Goal: Task Accomplishment & Management: Use online tool/utility

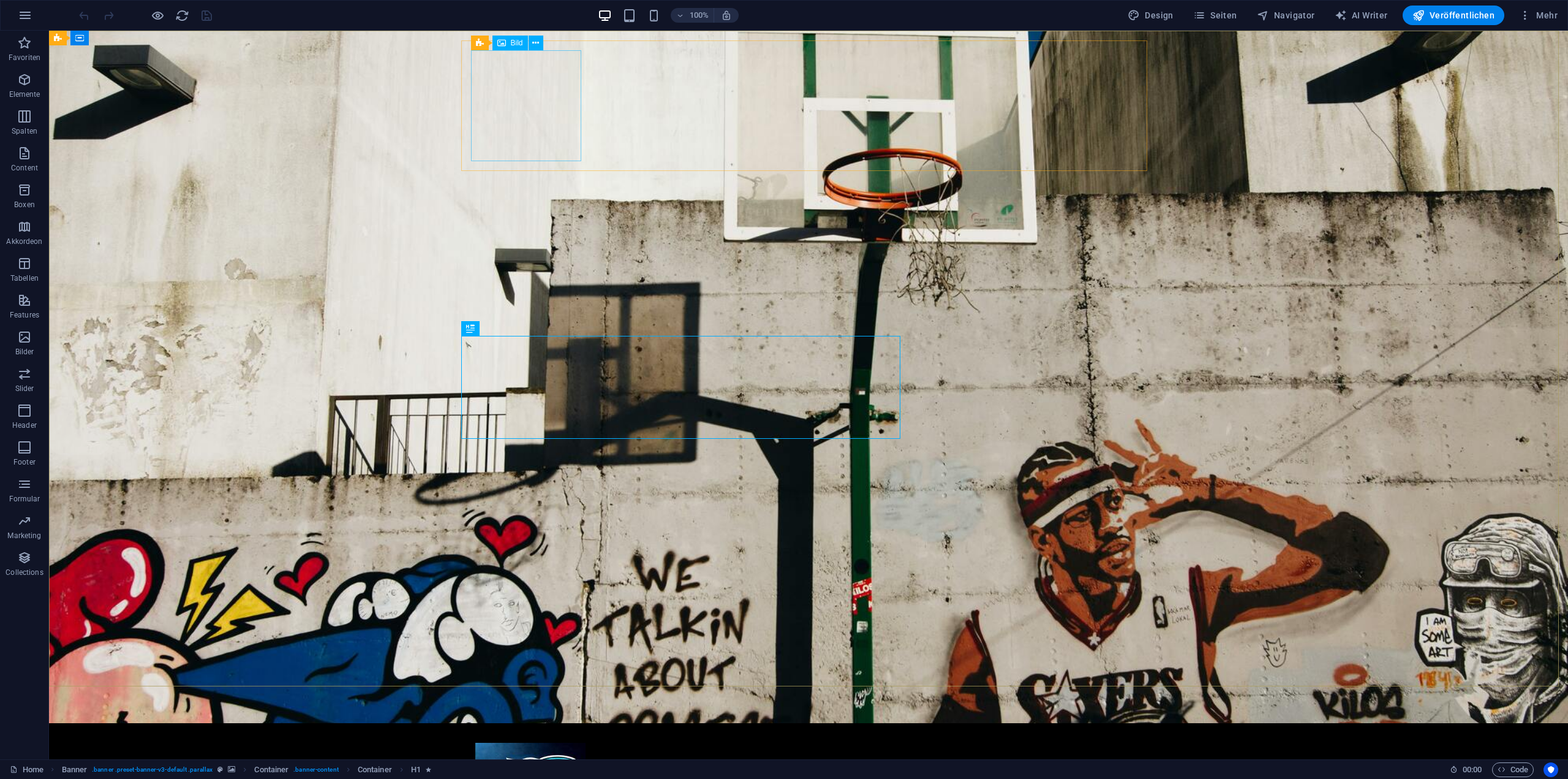
click at [524, 48] on div "Bild" at bounding box center [510, 42] width 35 height 15
click at [523, 42] on span "Bild" at bounding box center [517, 42] width 13 height 7
select select "px"
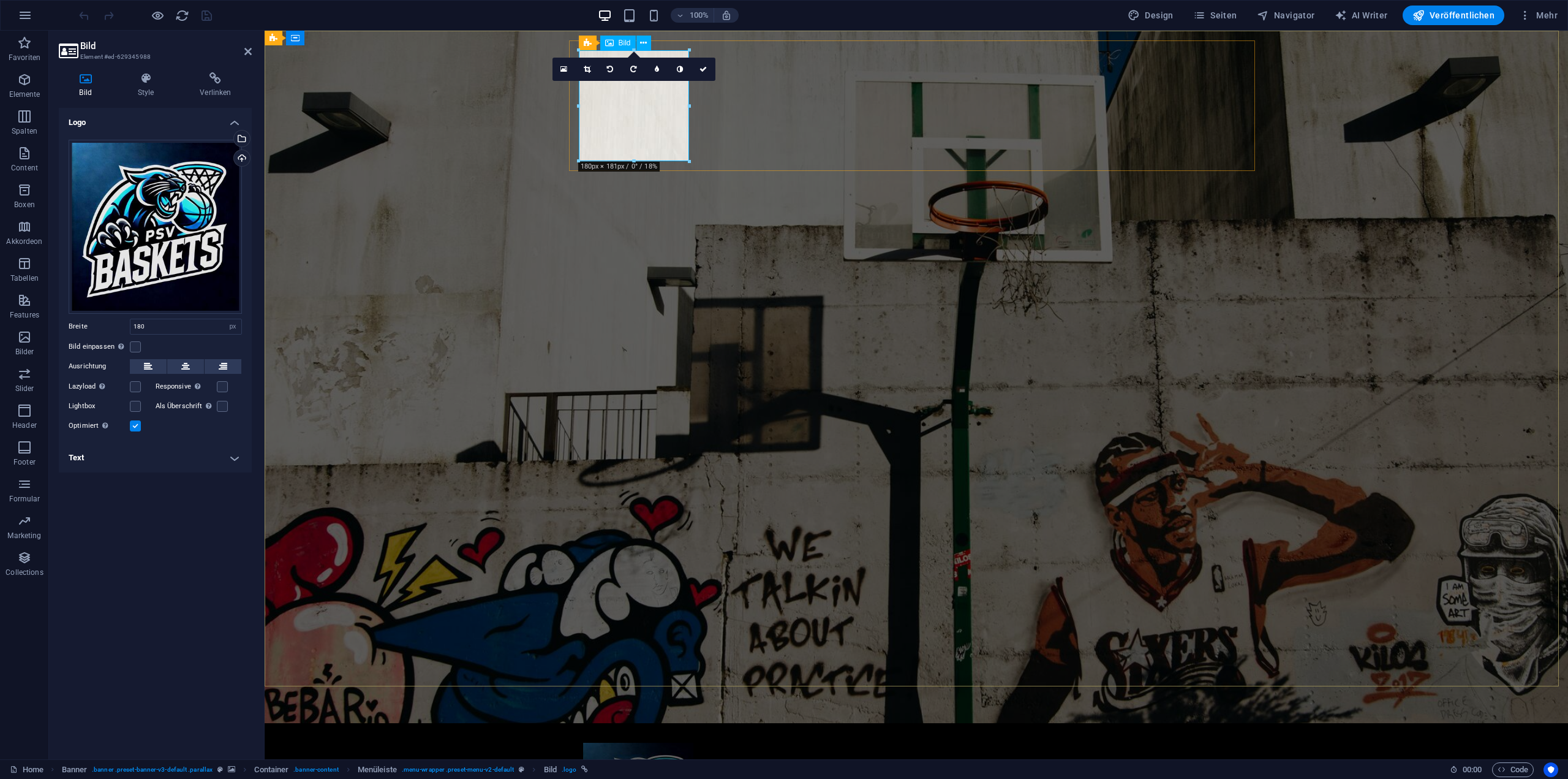
drag, startPoint x: 703, startPoint y: 68, endPoint x: 640, endPoint y: 38, distance: 69.8
click at [703, 68] on icon at bounding box center [702, 69] width 7 height 7
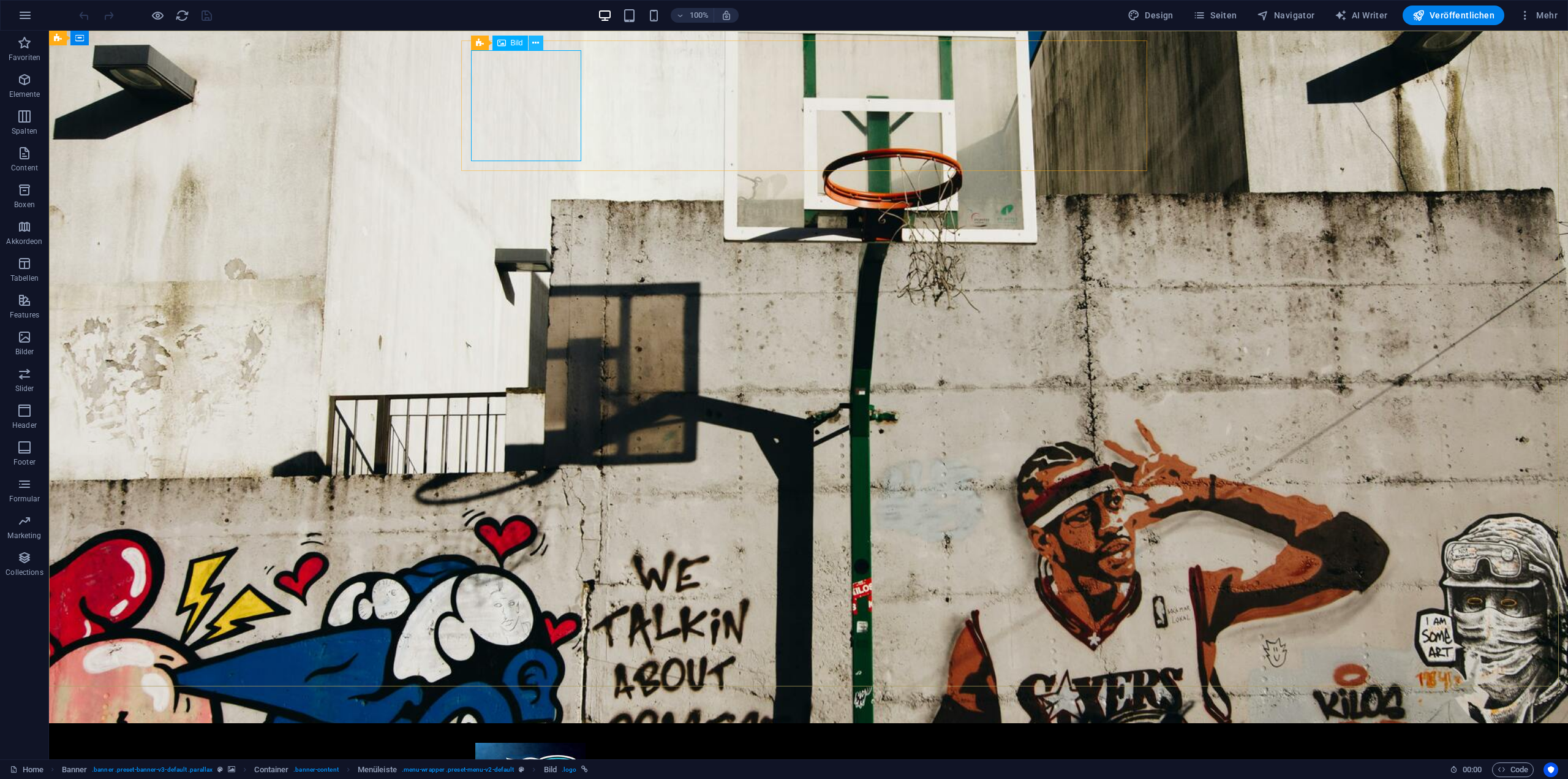
click at [538, 42] on icon at bounding box center [535, 43] width 7 height 13
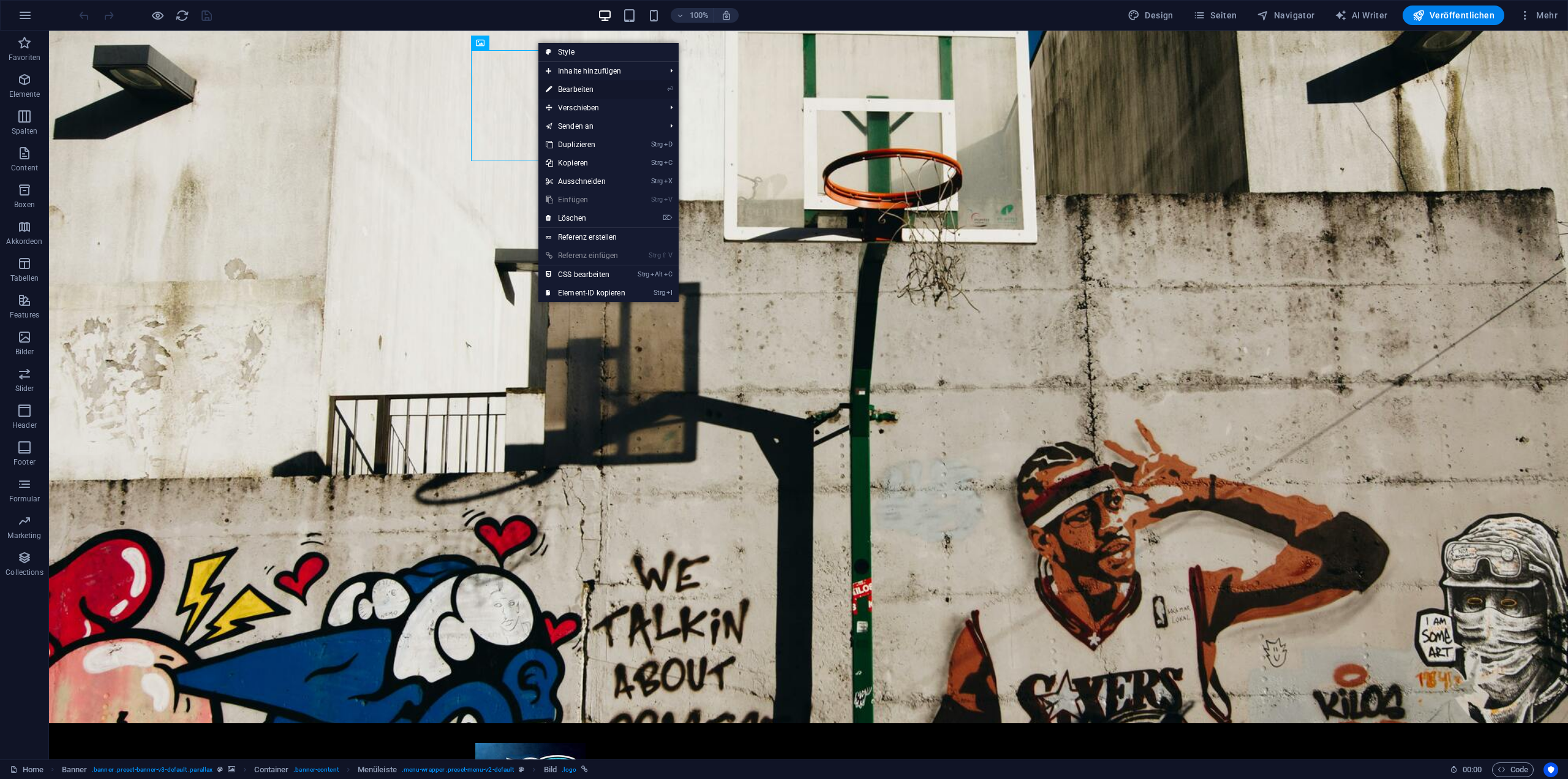
click at [596, 88] on link "⏎ Bearbeiten" at bounding box center [585, 89] width 94 height 18
select select "px"
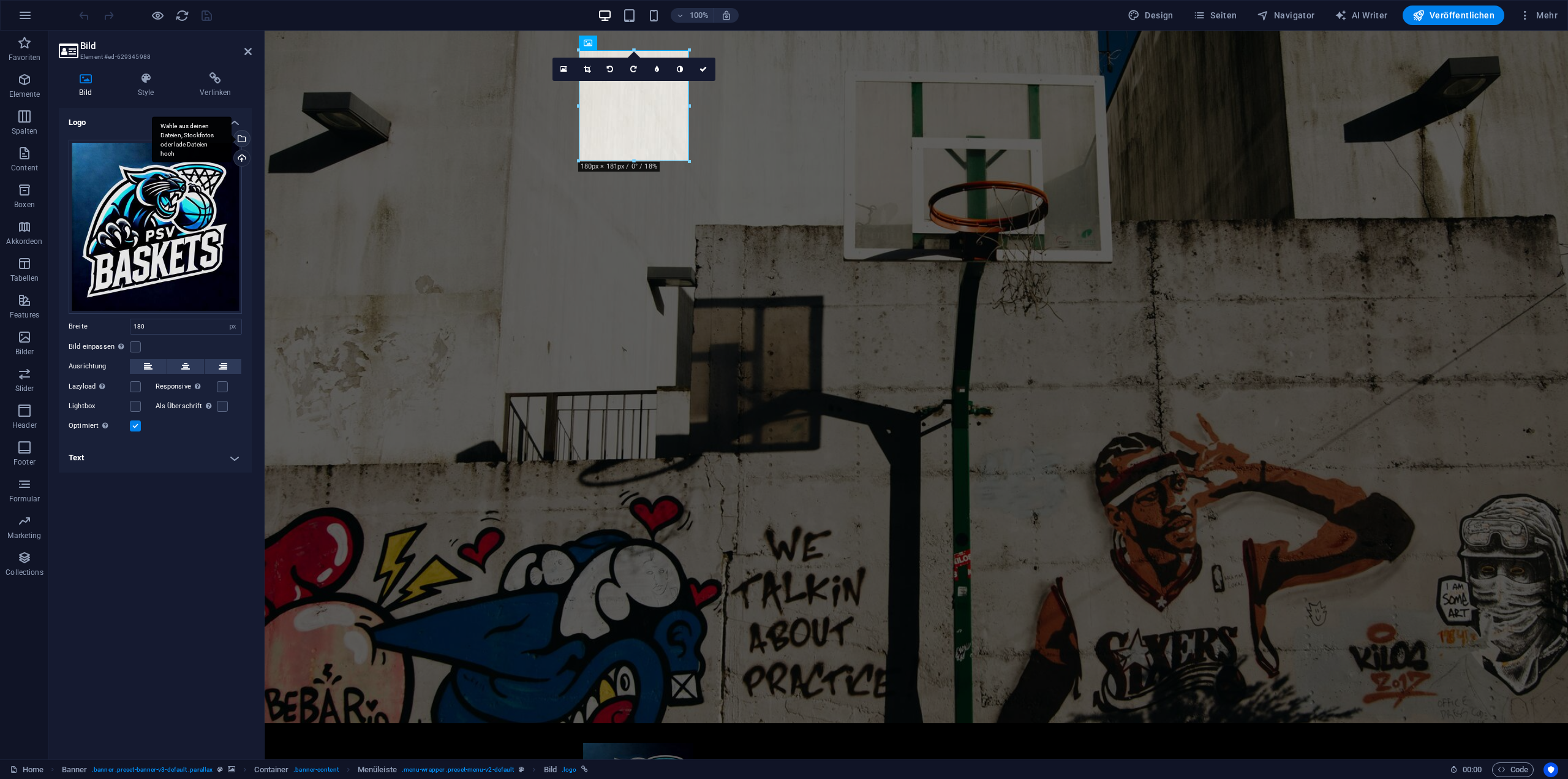
click at [247, 138] on div "Wähle aus deinen Dateien, Stockfotos oder lade Dateien hoch" at bounding box center [240, 139] width 18 height 18
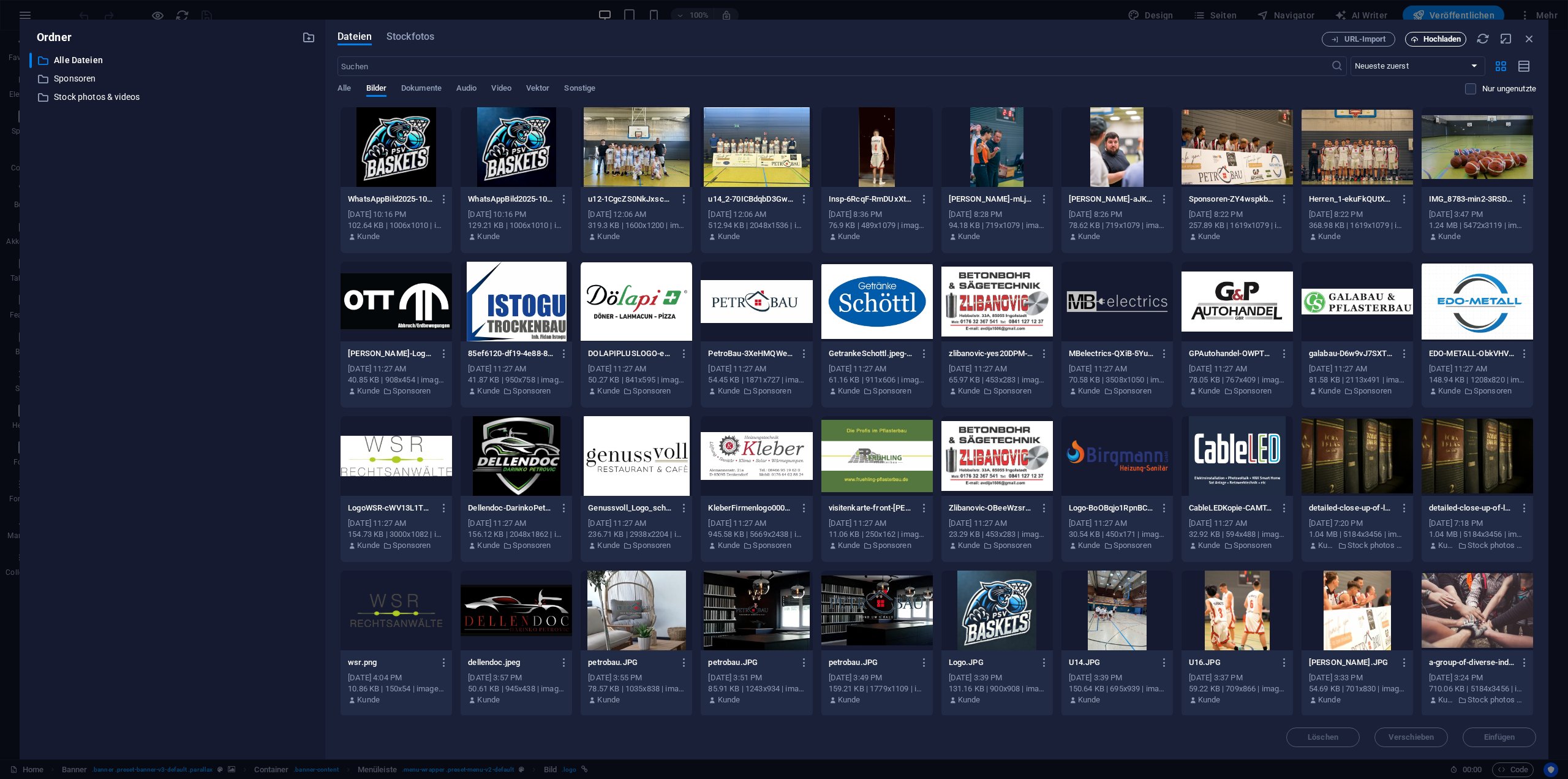
click at [1428, 35] on span "Hochladen" at bounding box center [1442, 38] width 38 height 7
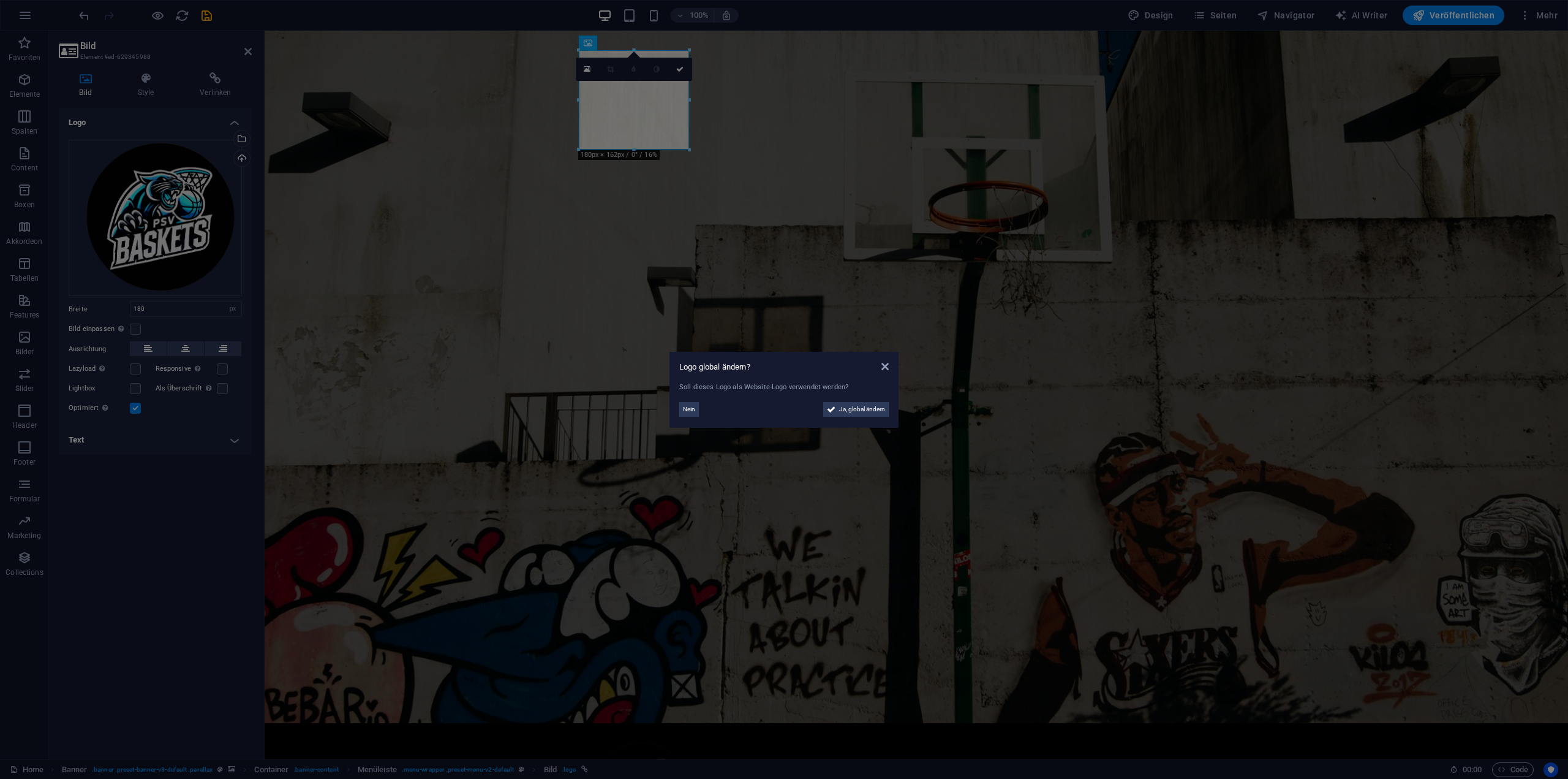
click at [680, 68] on aside "Logo global ändern? Soll dieses Logo als Website-Logo verwendet werden? Nein Ja…" at bounding box center [784, 390] width 1568 height 779
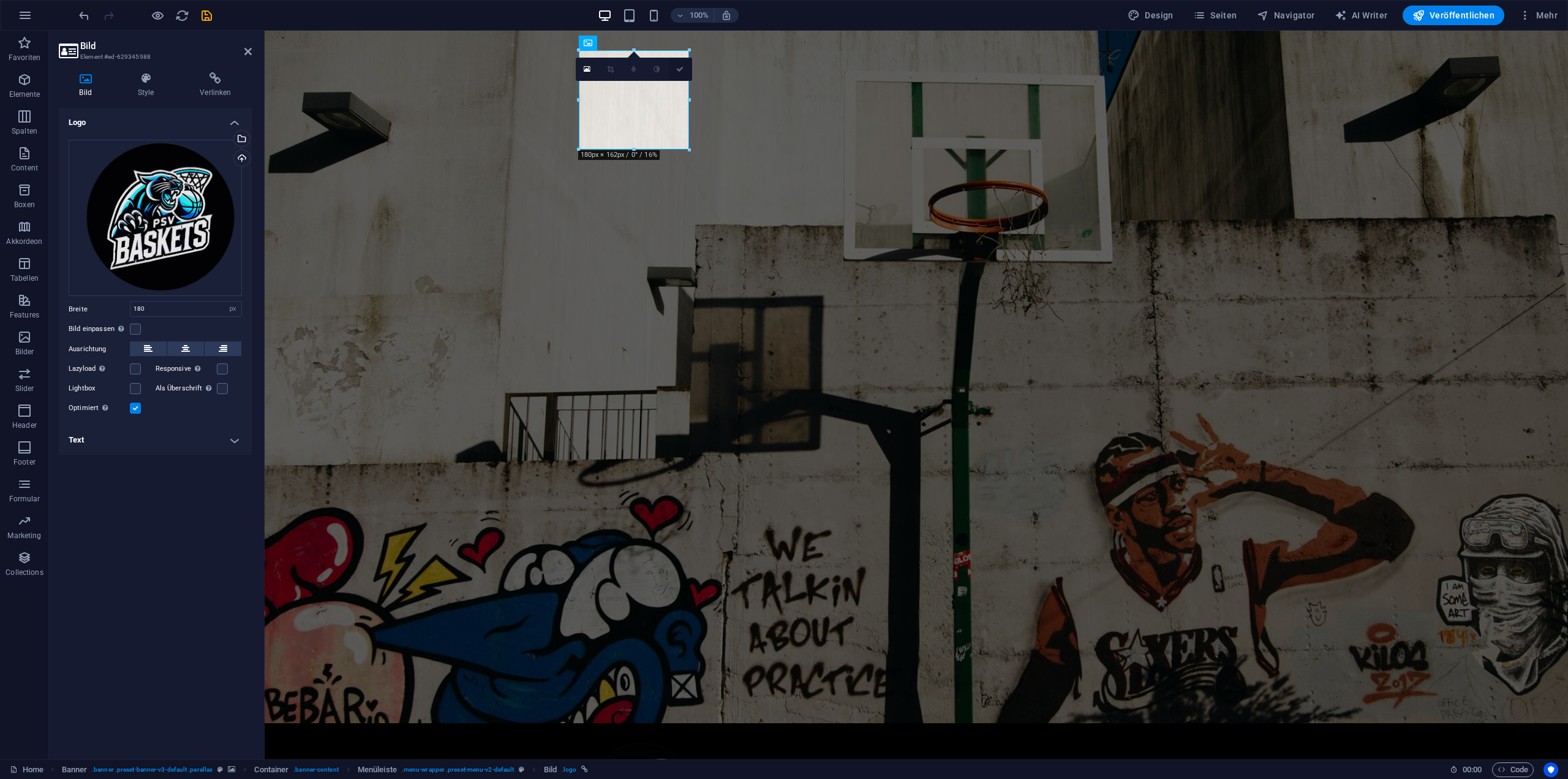
click at [677, 69] on icon at bounding box center [680, 69] width 7 height 7
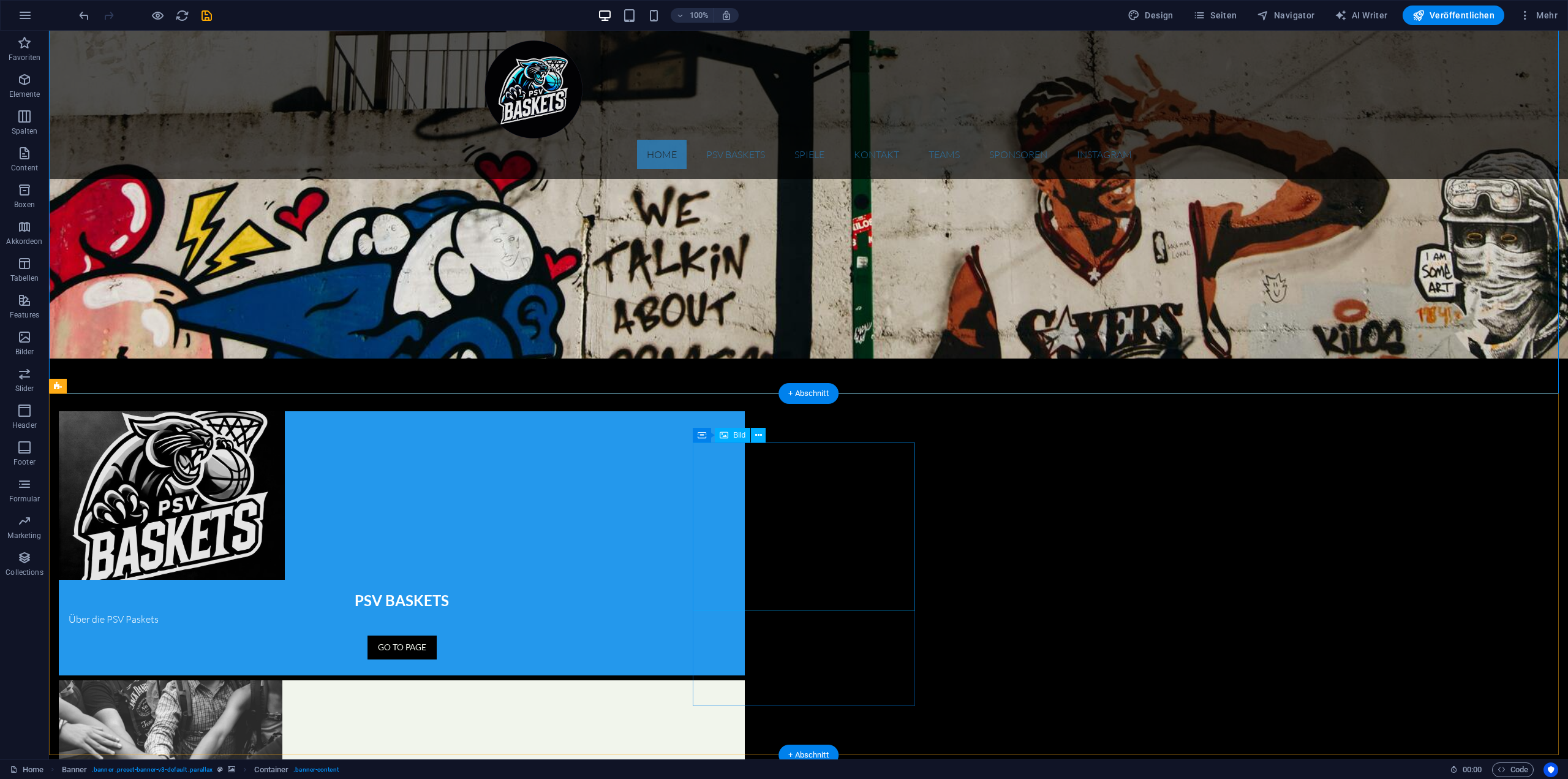
scroll to position [1074, 0]
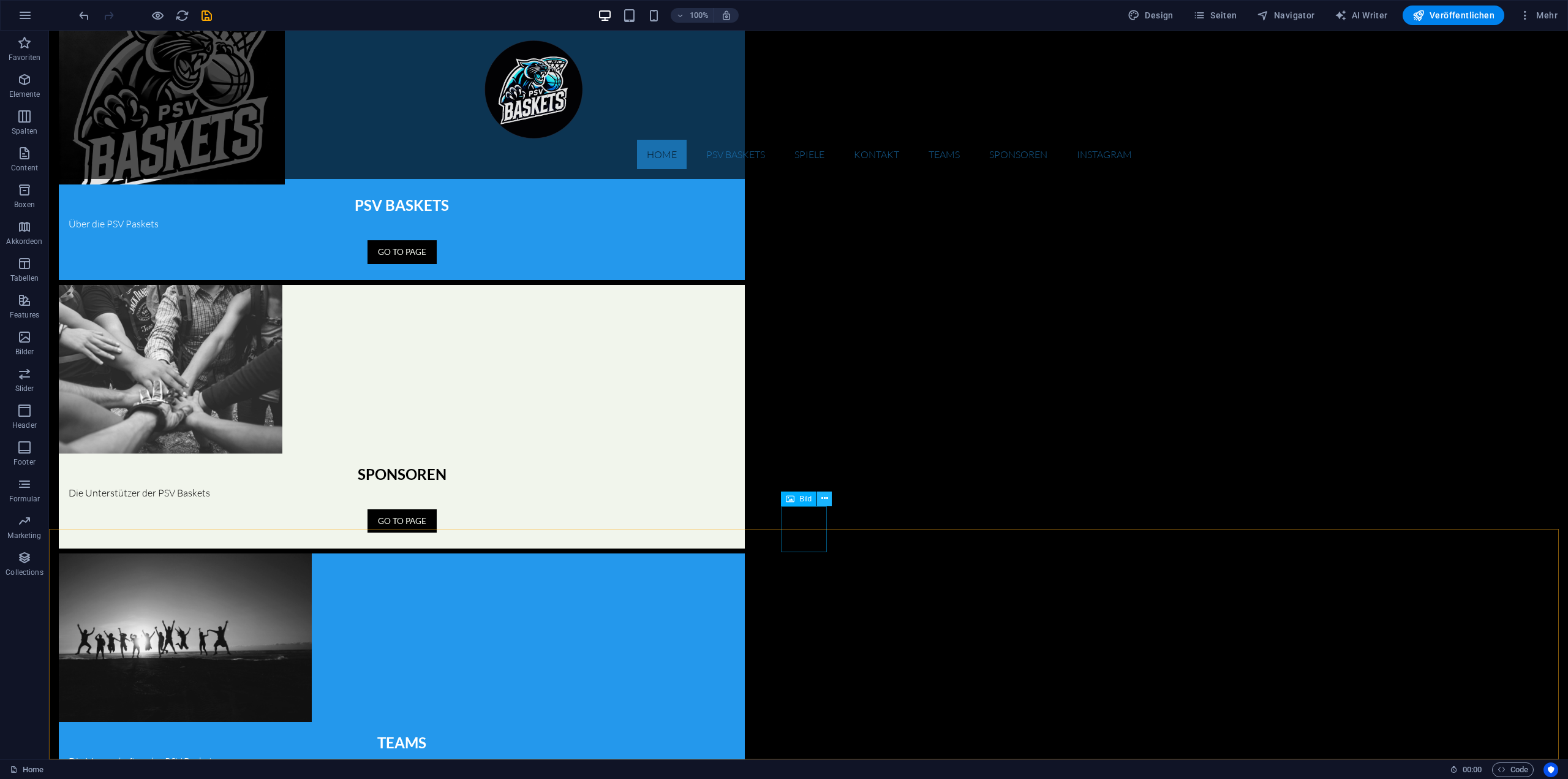
click at [826, 497] on icon at bounding box center [825, 499] width 7 height 13
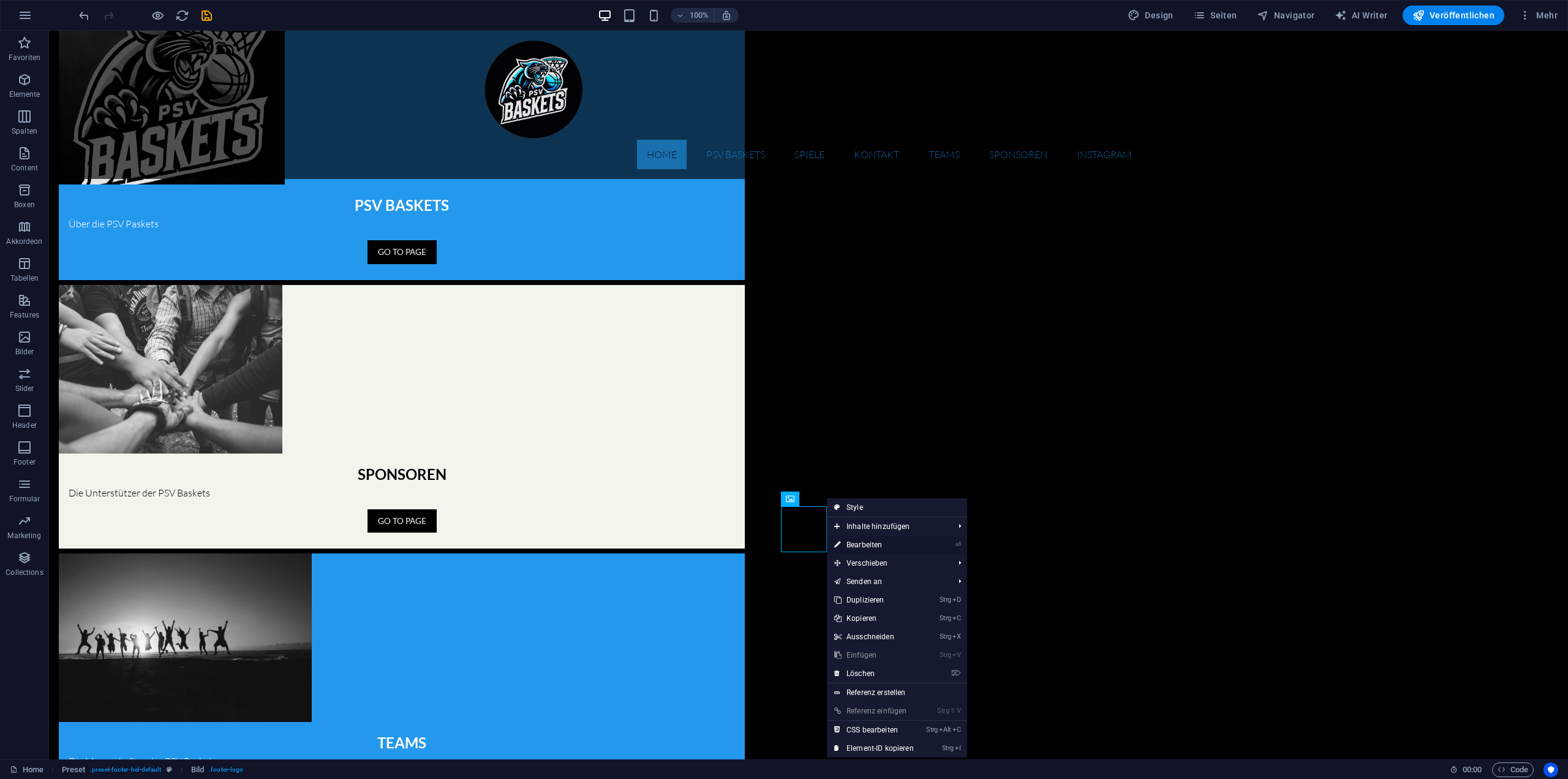
click at [881, 547] on link "⏎ Bearbeiten" at bounding box center [874, 544] width 94 height 18
select select "px"
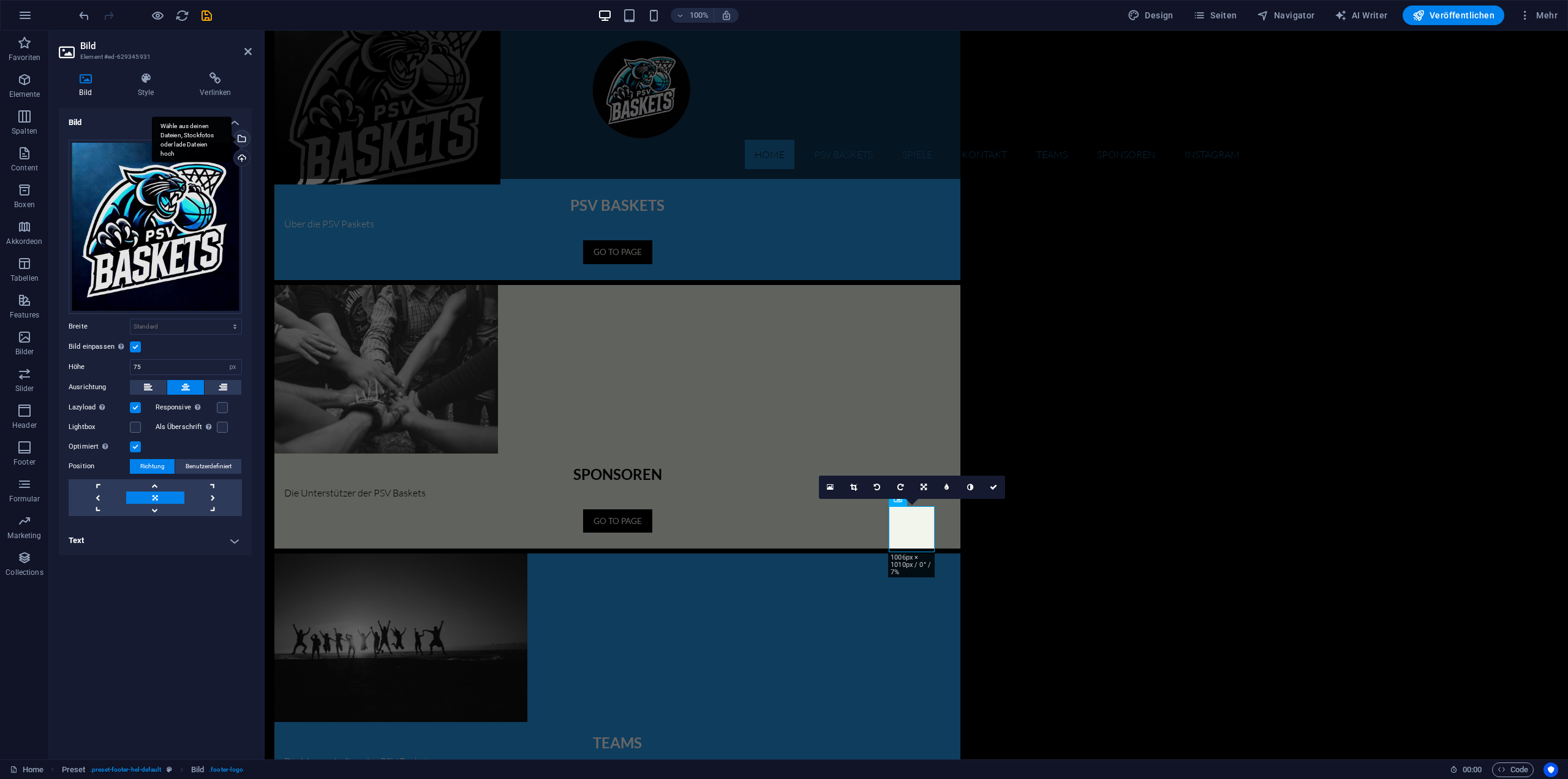
click at [238, 132] on div "Wähle aus deinen Dateien, Stockfotos oder lade Dateien hoch" at bounding box center [240, 139] width 18 height 18
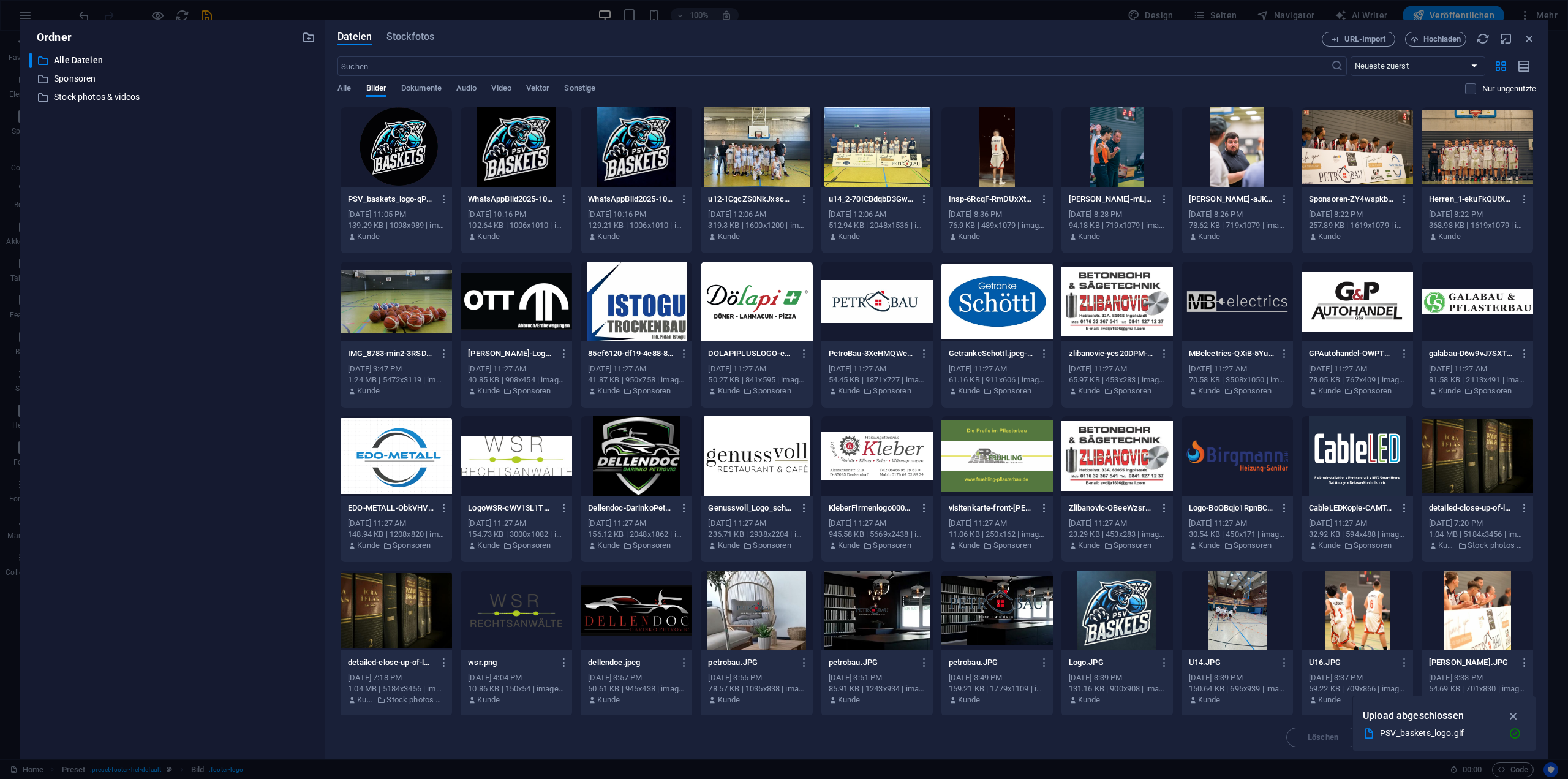
click at [425, 143] on div at bounding box center [396, 147] width 111 height 79
click at [425, 143] on div "1" at bounding box center [396, 147] width 111 height 79
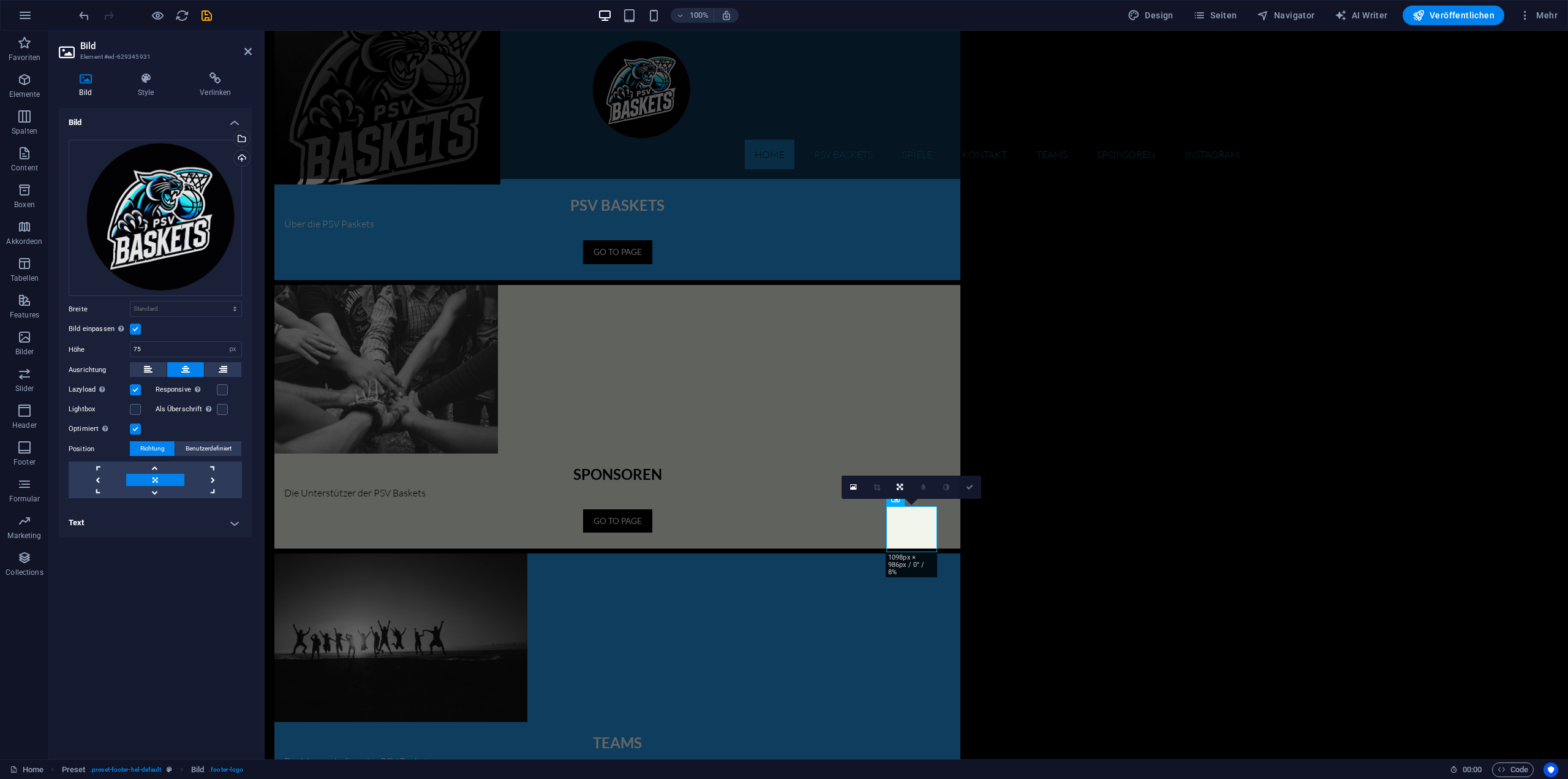
click at [965, 487] on link at bounding box center [970, 488] width 24 height 24
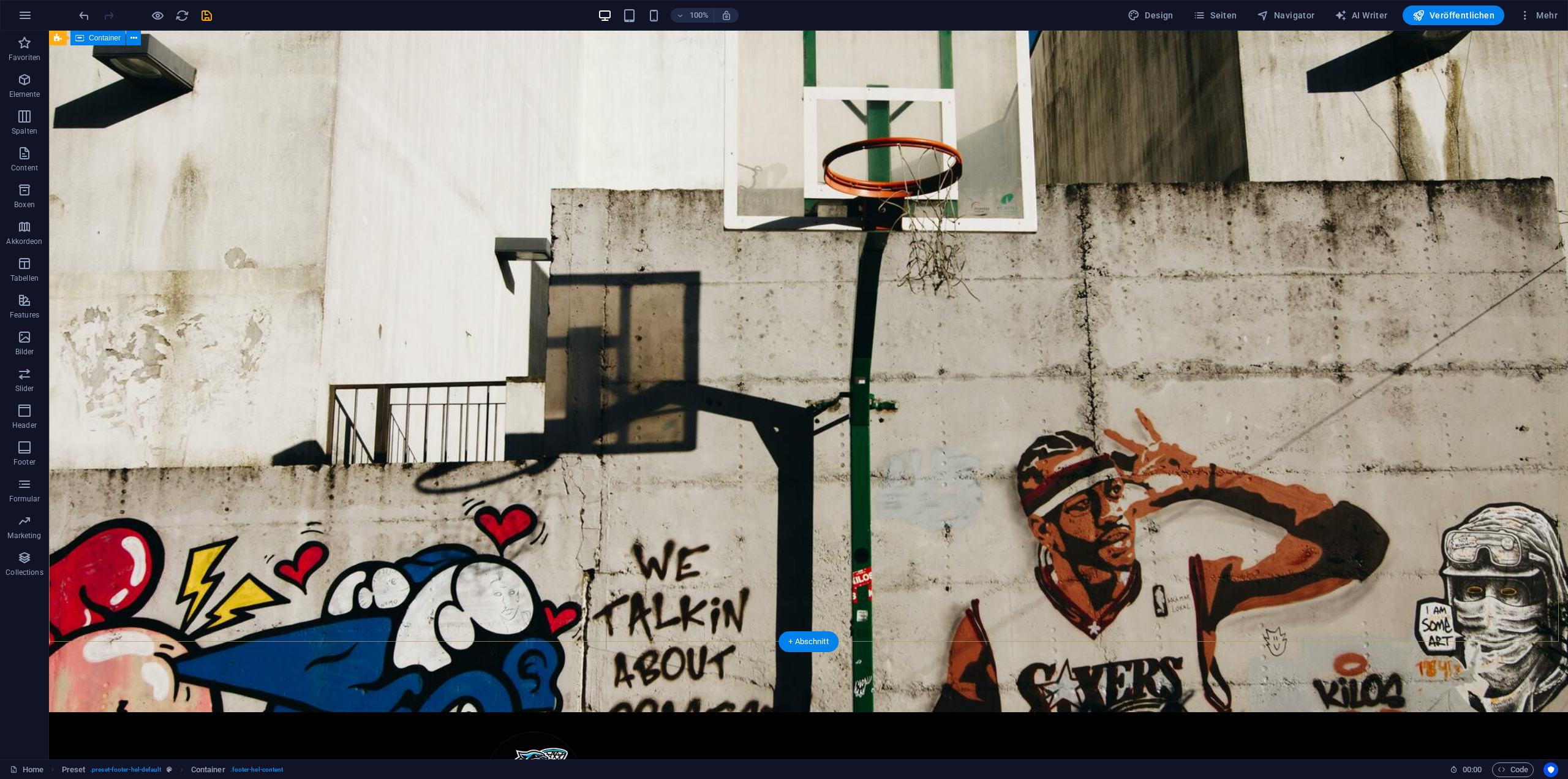
scroll to position [0, 0]
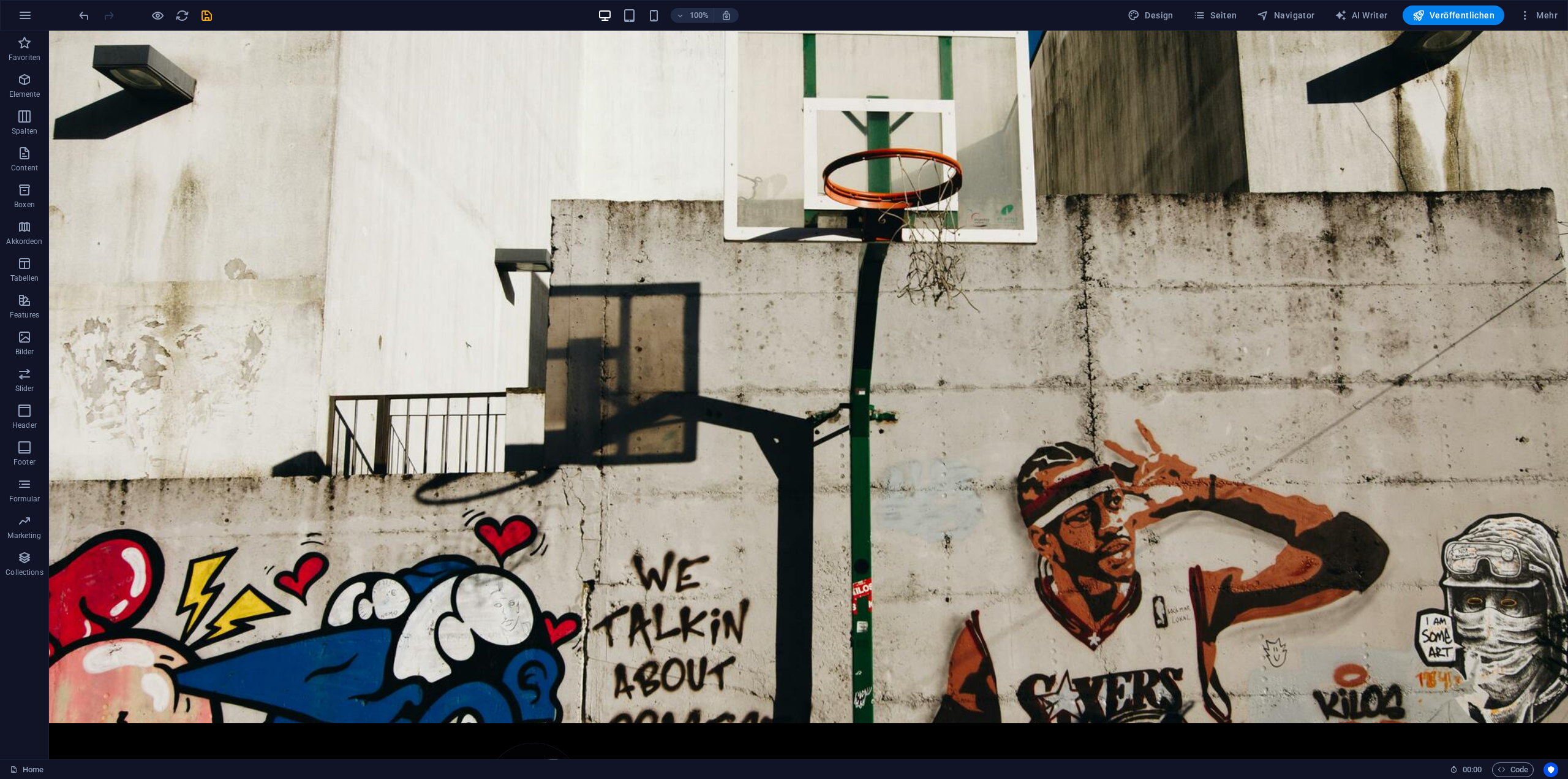
click at [221, 16] on div "100% Design Seiten Navigator AI Writer Veröffentlichen Mehr" at bounding box center [820, 15] width 1486 height 20
click at [211, 19] on icon "save" at bounding box center [206, 16] width 14 height 14
click at [1238, 23] on button "Seiten" at bounding box center [1215, 15] width 54 height 20
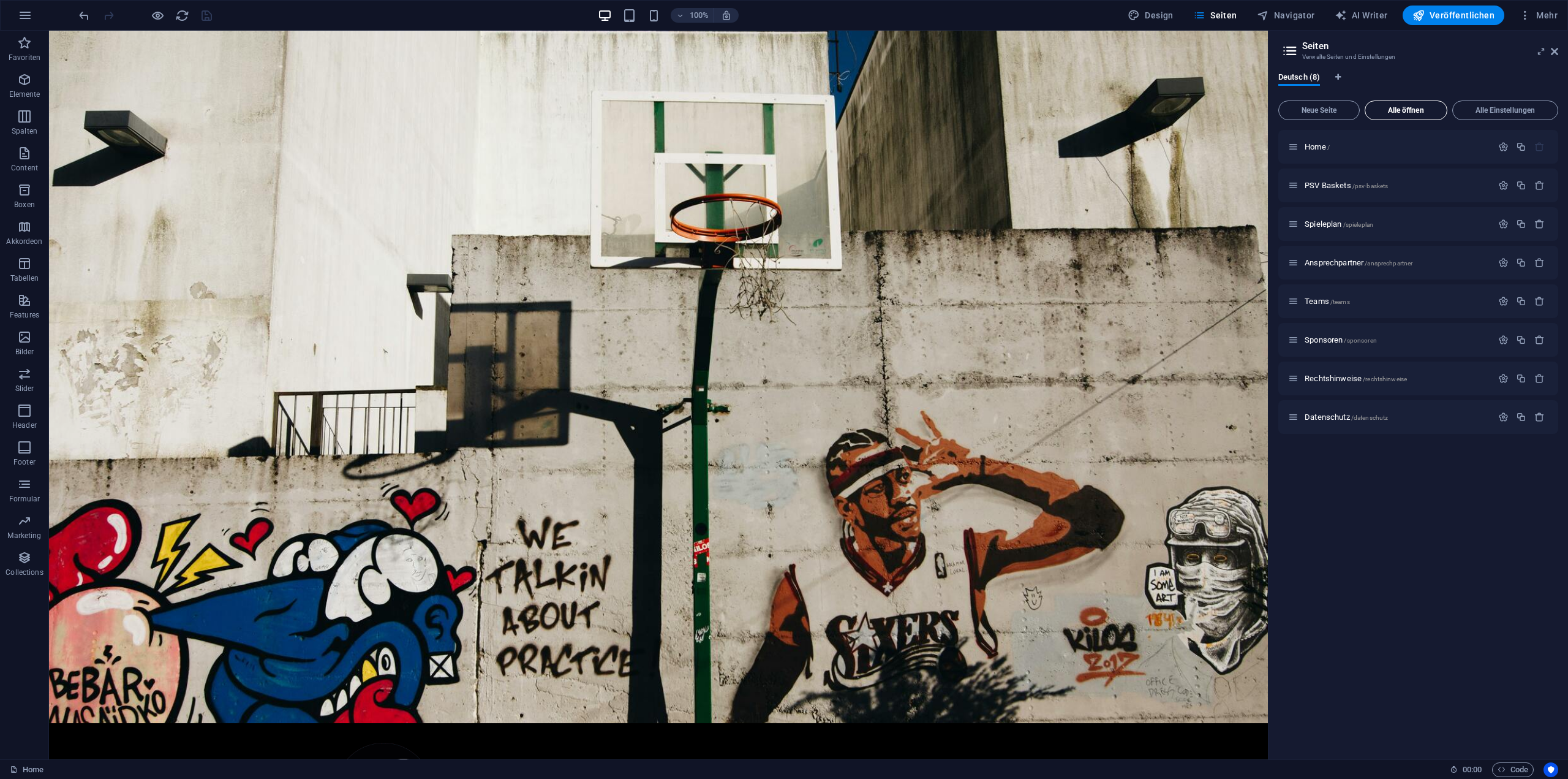
click at [1410, 108] on span "Alle öffnen" at bounding box center [1406, 110] width 71 height 7
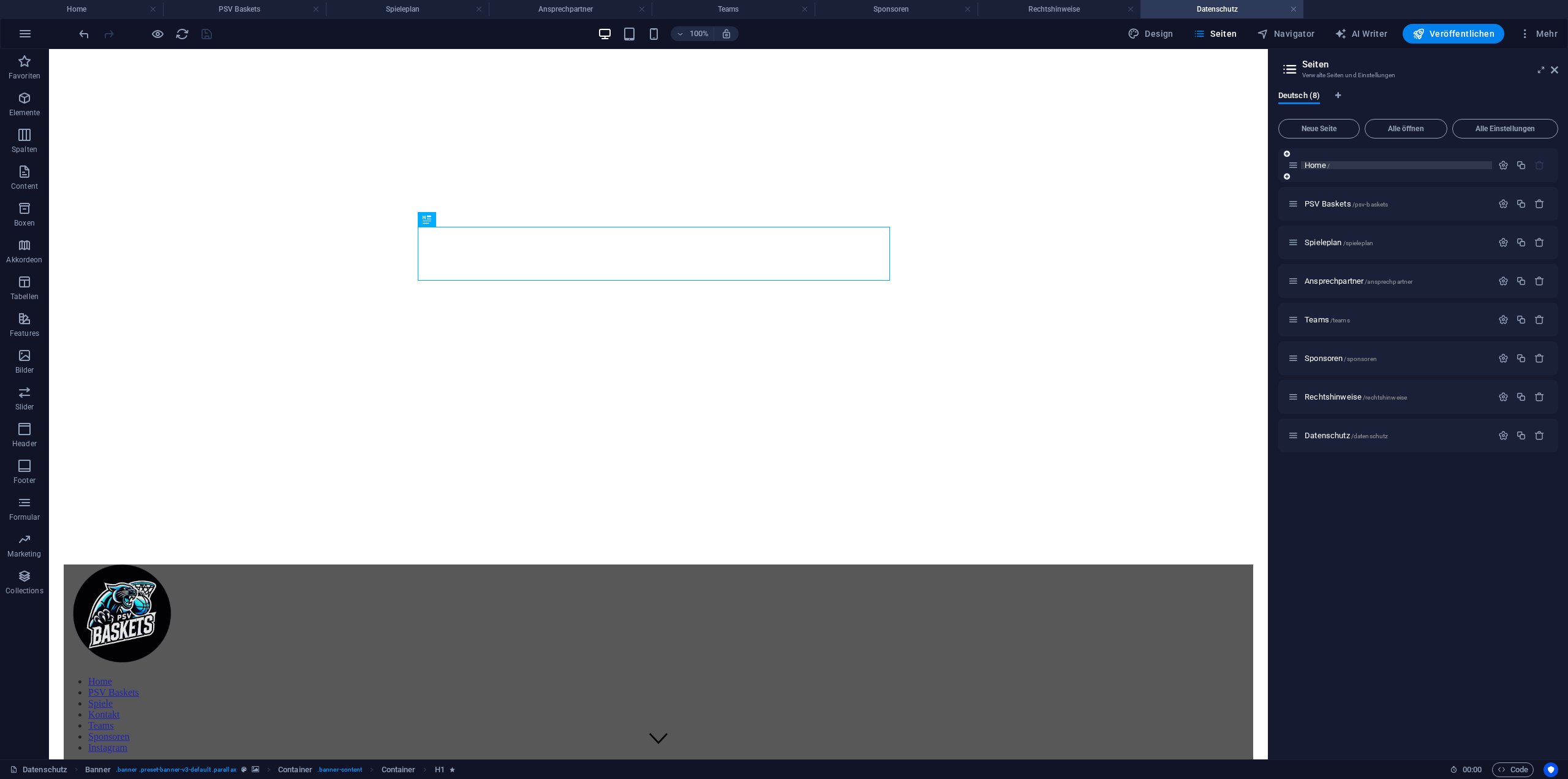
click at [1310, 166] on span "Home /" at bounding box center [1318, 165] width 25 height 9
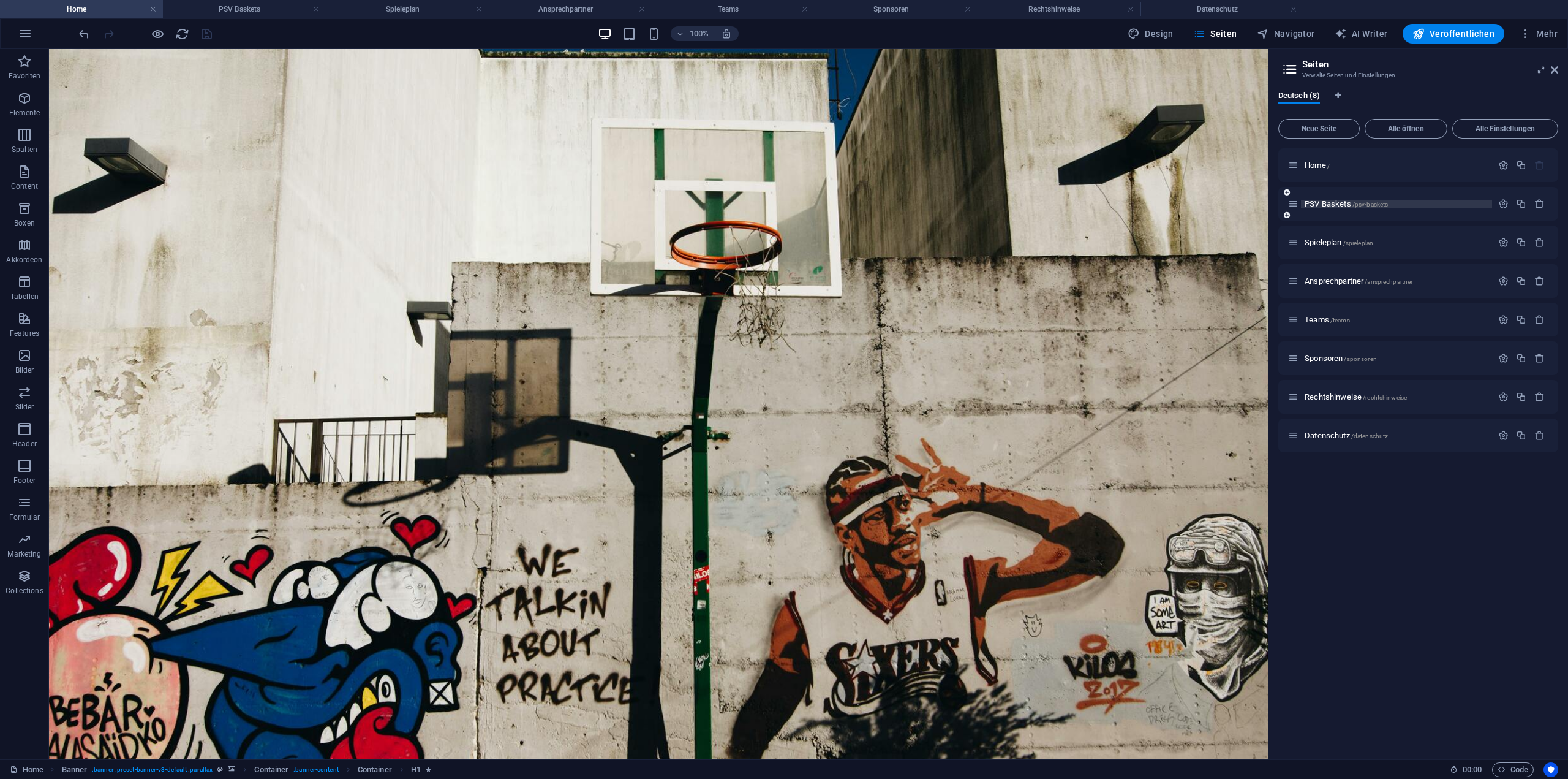
click at [1318, 205] on span "PSV Baskets /psv-baskets" at bounding box center [1347, 204] width 83 height 9
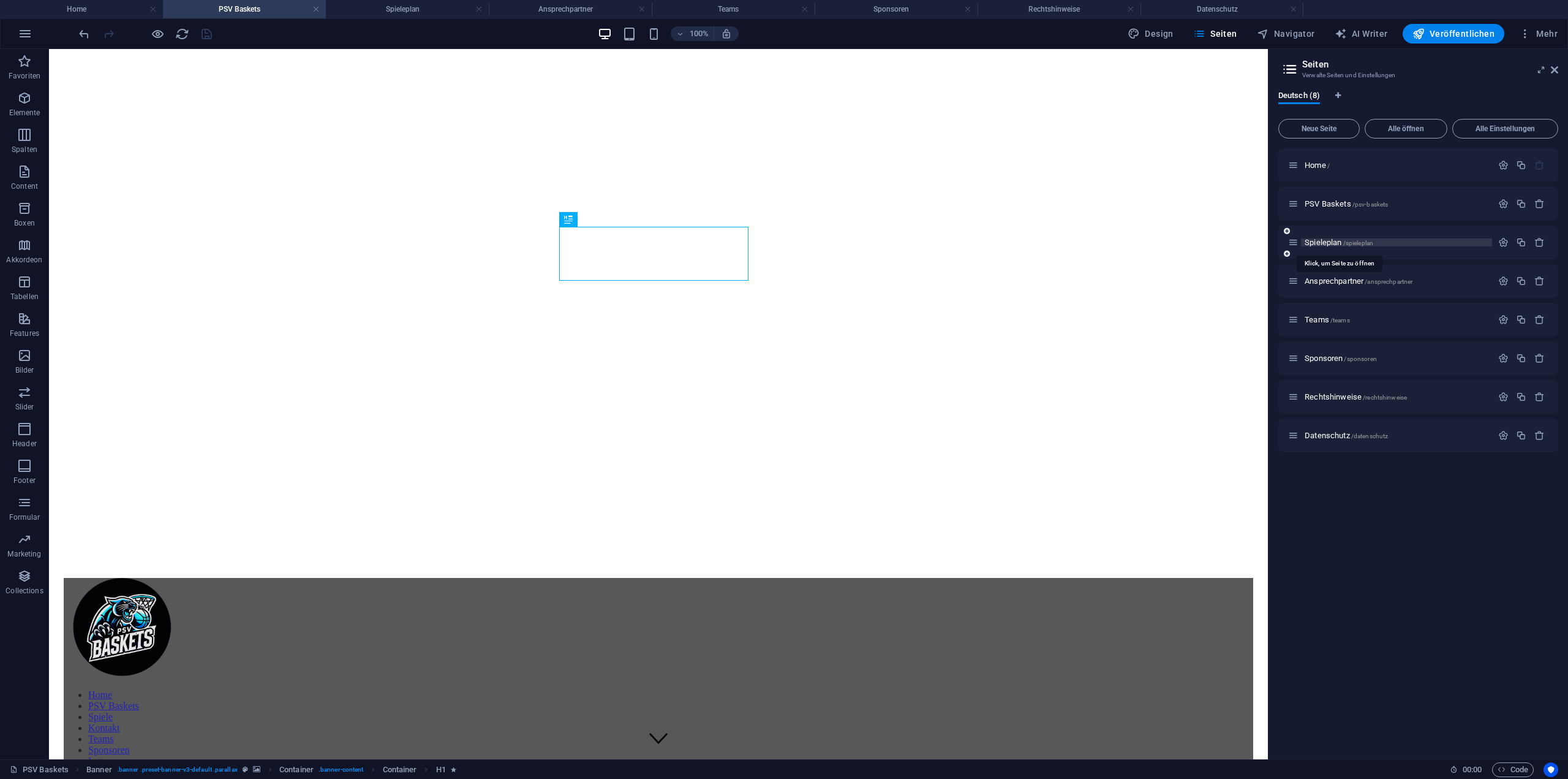
click at [1332, 244] on span "Spieleplan /spieleplan" at bounding box center [1339, 243] width 68 height 9
click at [1336, 283] on span "Ansprechpartner /ansprechpartner" at bounding box center [1358, 281] width 108 height 9
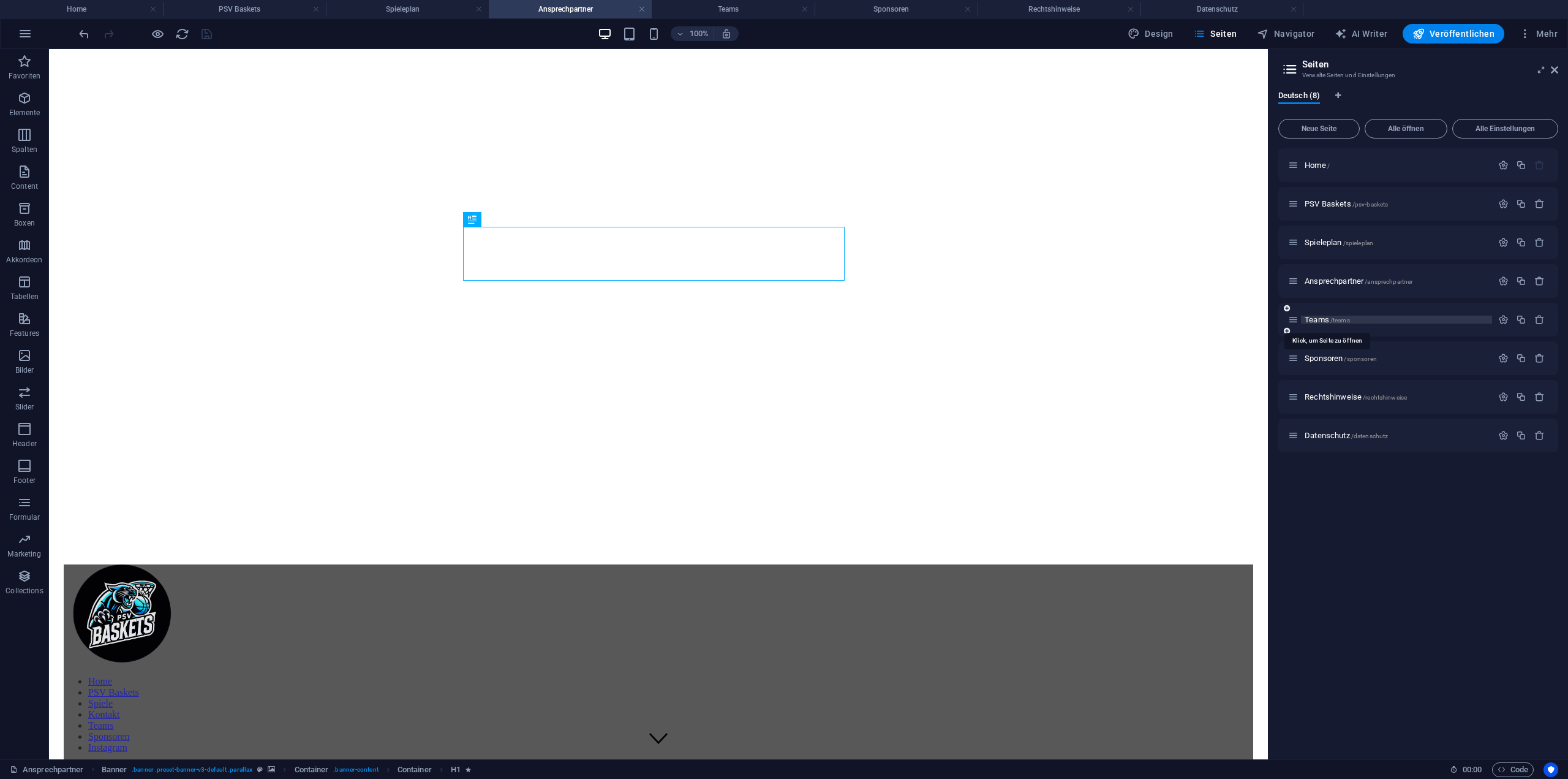
click at [1327, 320] on span "Teams /teams" at bounding box center [1328, 320] width 46 height 9
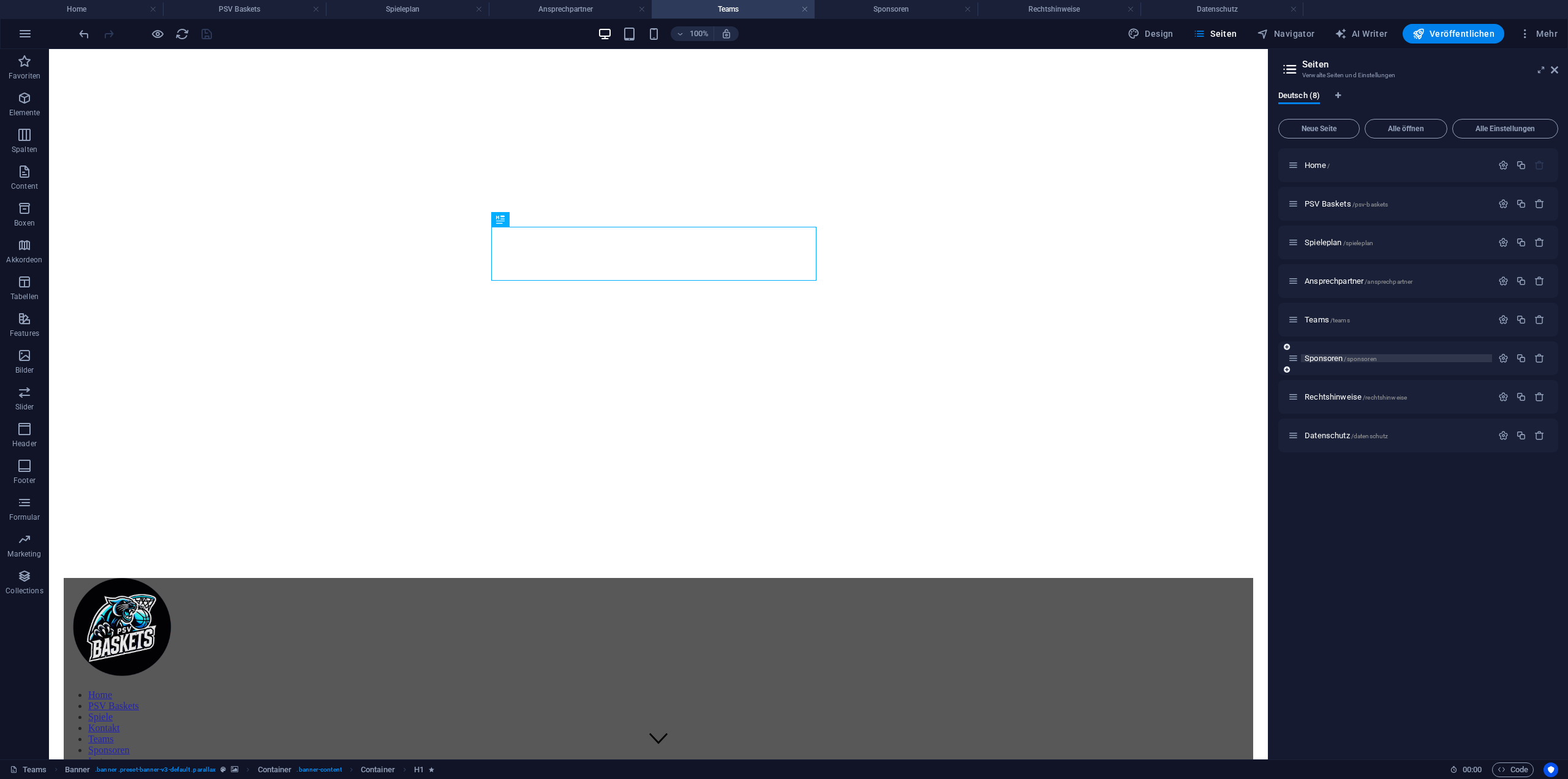
click at [1329, 356] on span "Sponsoren /sponsoren" at bounding box center [1341, 358] width 72 height 9
click at [1320, 395] on span "Rechtshinweise /rechtshinweise" at bounding box center [1356, 397] width 102 height 9
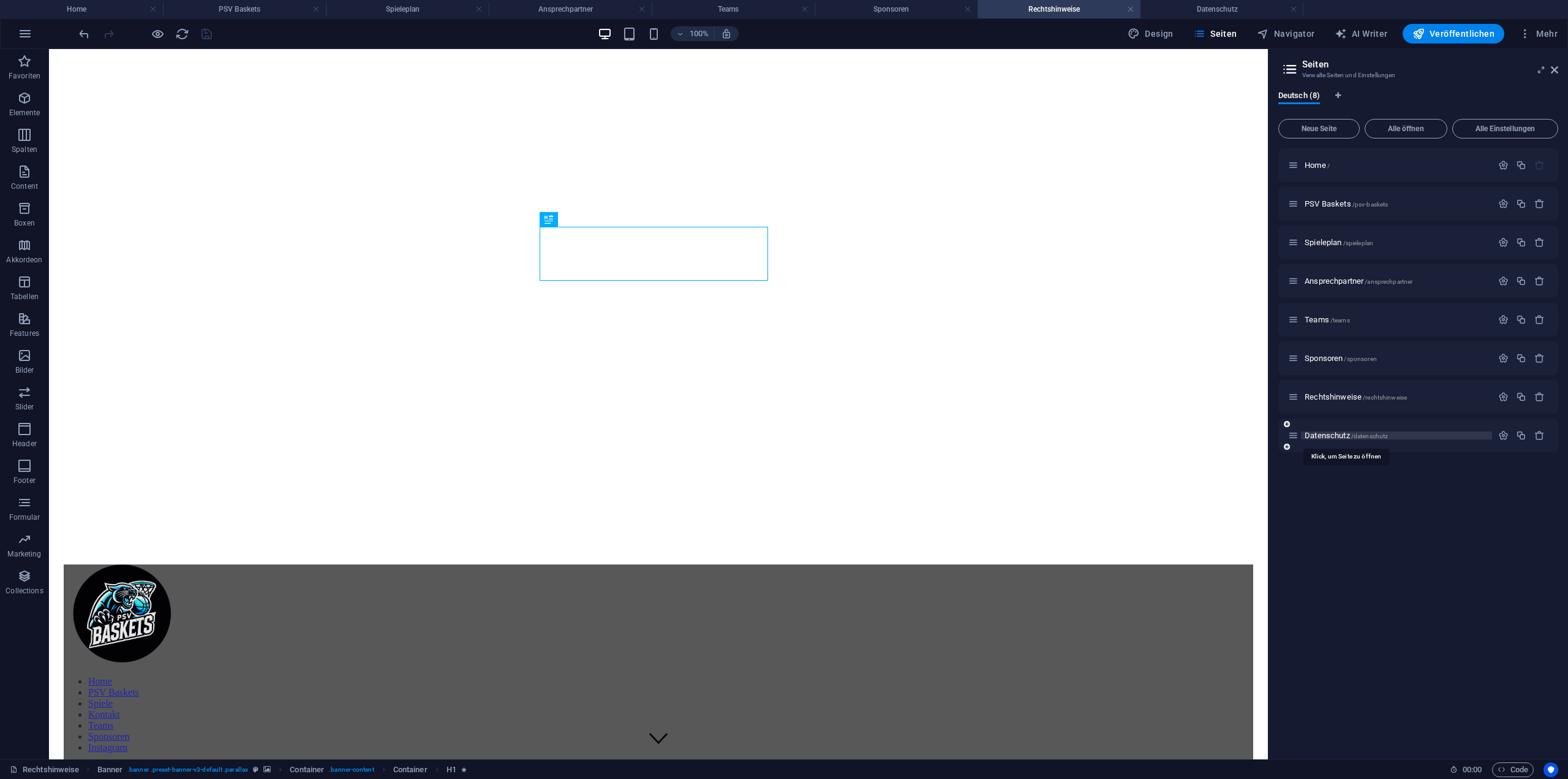
click at [1322, 438] on span "Datenschutz /datenschutz" at bounding box center [1347, 436] width 83 height 9
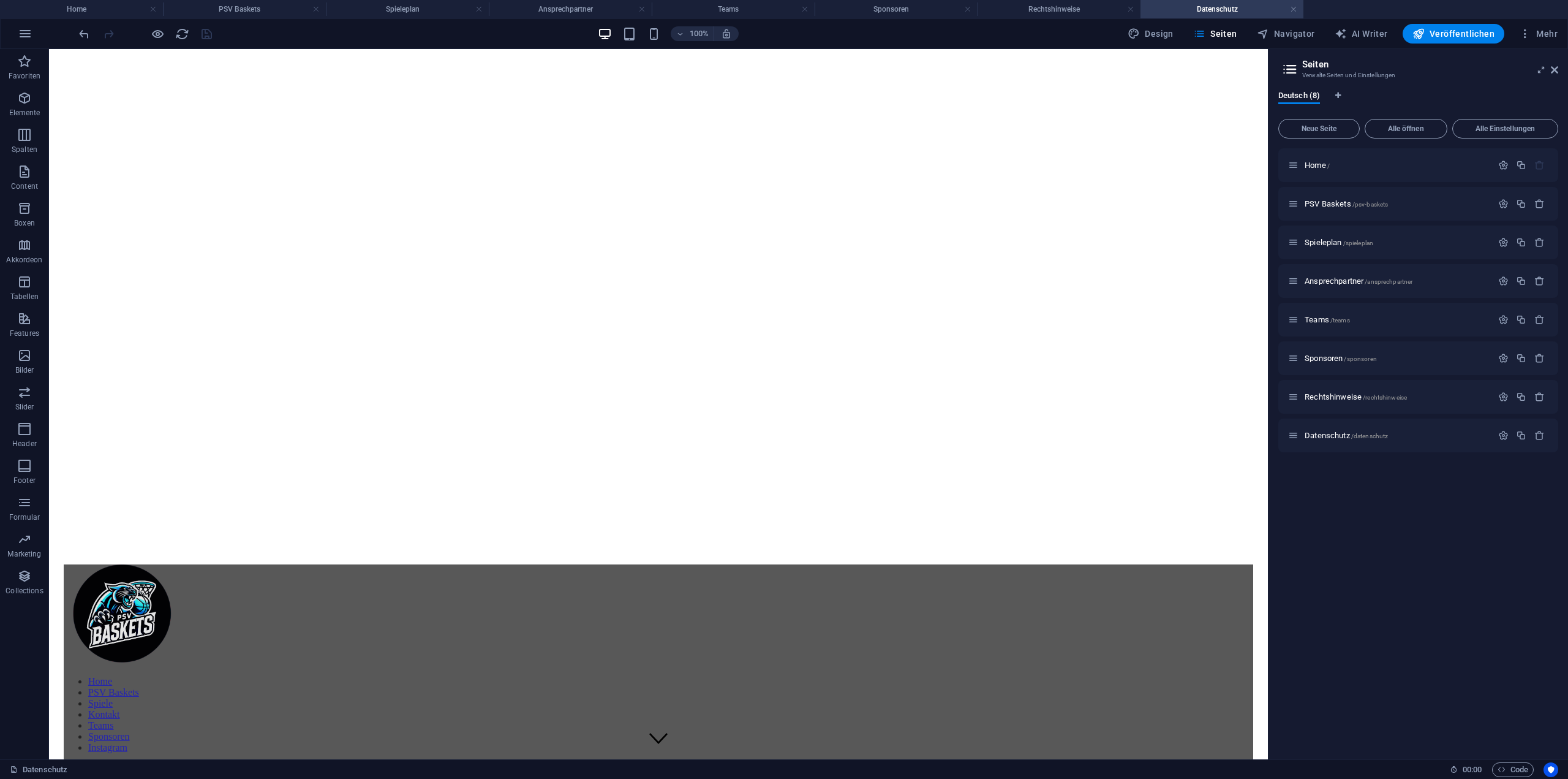
drag, startPoint x: 1314, startPoint y: 166, endPoint x: 1282, endPoint y: 183, distance: 36.2
click at [1314, 166] on span "Home /" at bounding box center [1318, 165] width 25 height 9
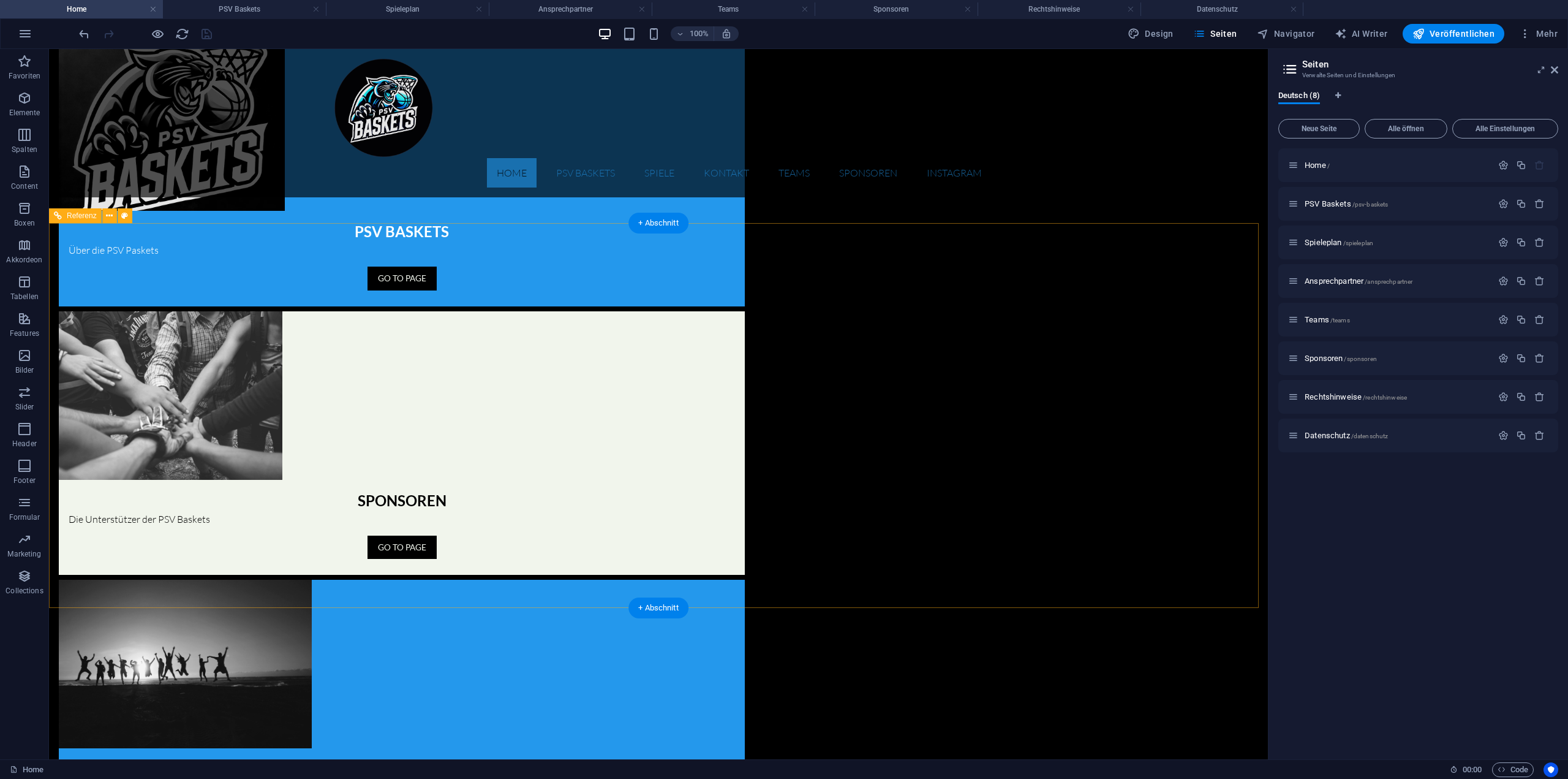
scroll to position [1077, 0]
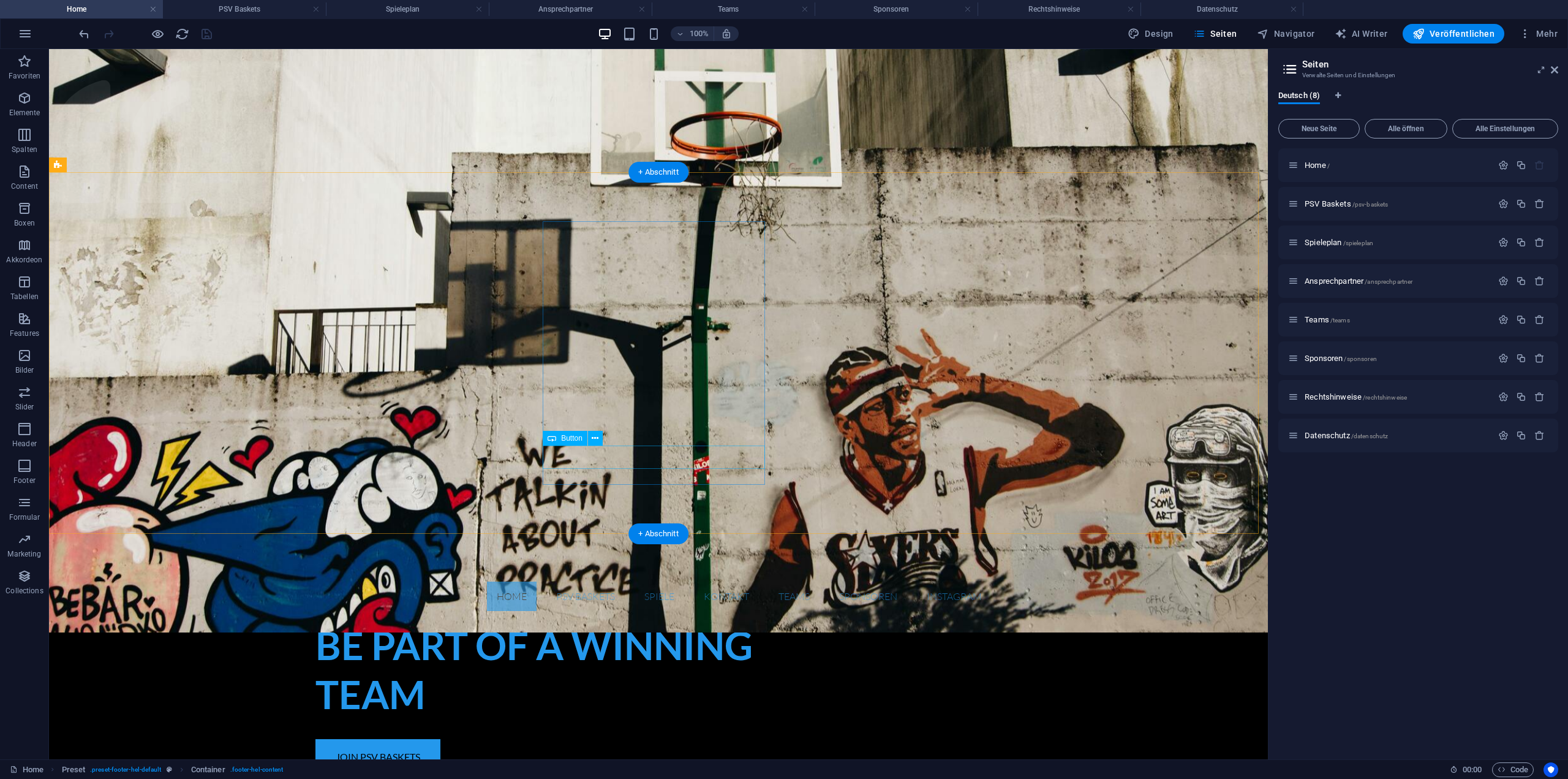
scroll to position [0, 0]
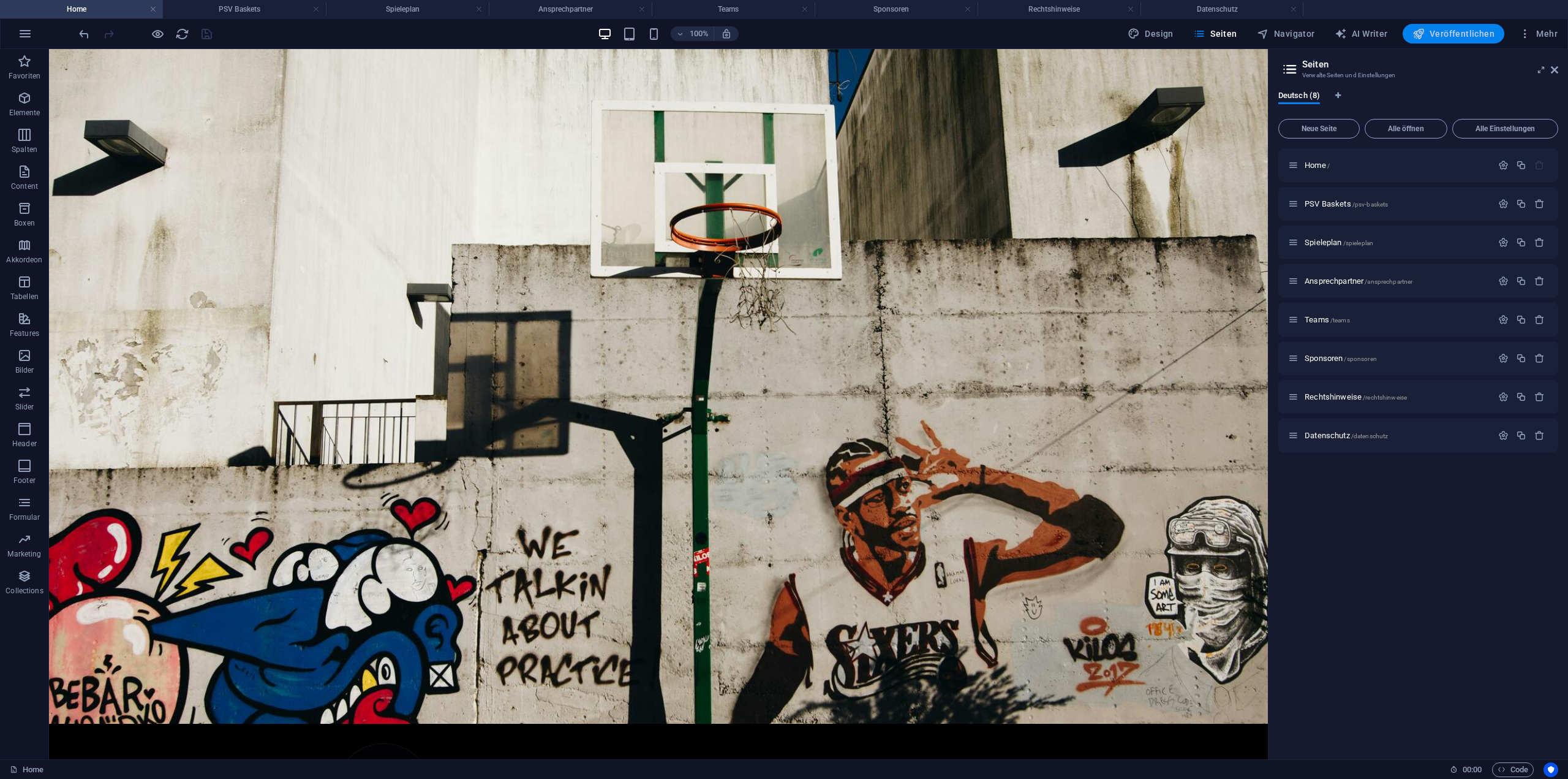
drag, startPoint x: 534, startPoint y: 356, endPoint x: 1482, endPoint y: 36, distance: 1000.6
click at [1482, 36] on span "Veröffentlichen" at bounding box center [1453, 34] width 82 height 13
